Goal: Navigation & Orientation: Go to known website

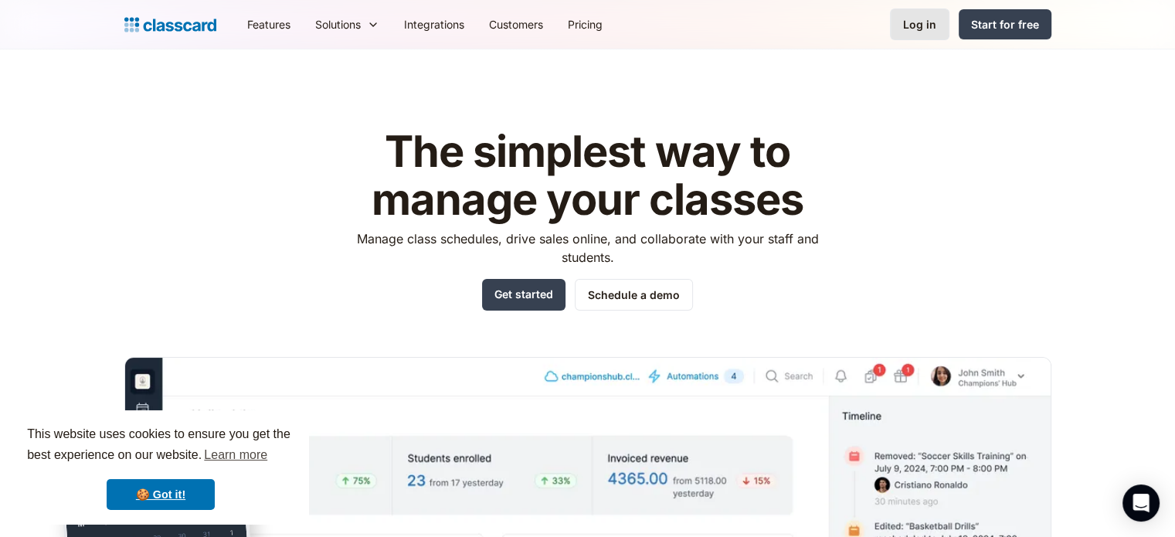
click at [927, 22] on div "Log in" at bounding box center [919, 24] width 33 height 16
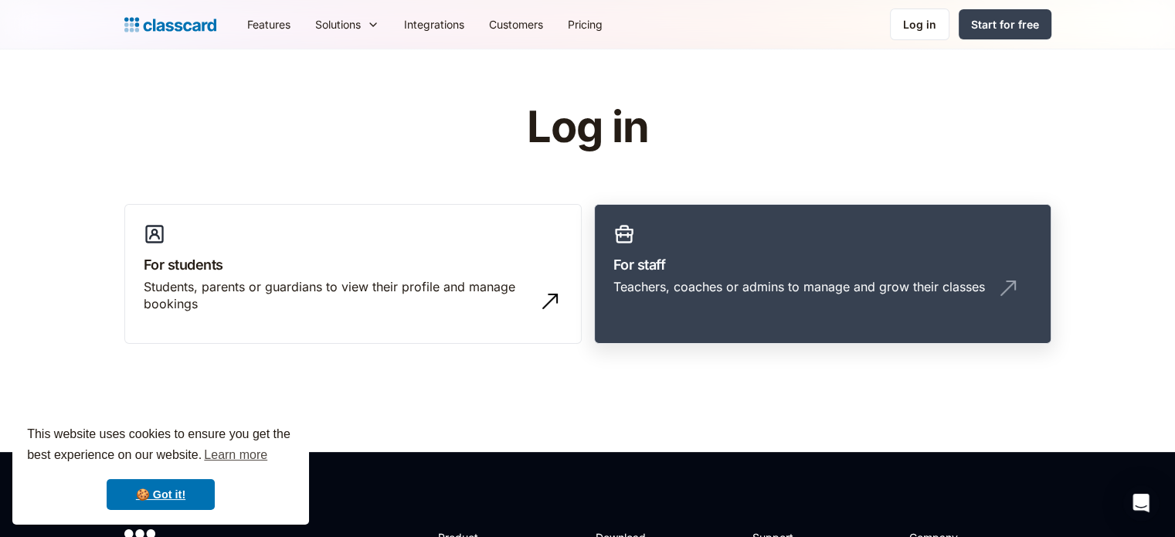
click at [682, 233] on link "For staff Teachers, coaches or admins to manage and grow their classes" at bounding box center [822, 274] width 457 height 141
